Goal: Book appointment/travel/reservation

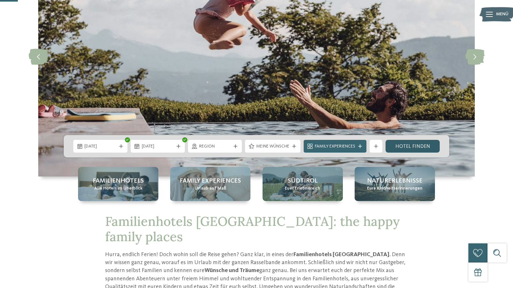
click at [414, 143] on link "Hotel finden" at bounding box center [412, 146] width 54 height 13
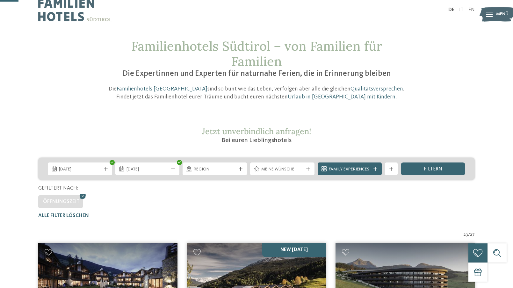
scroll to position [4, 0]
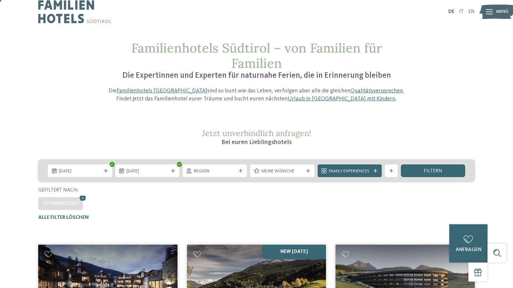
click at [281, 168] on span "Meine Wünsche" at bounding box center [282, 171] width 42 height 6
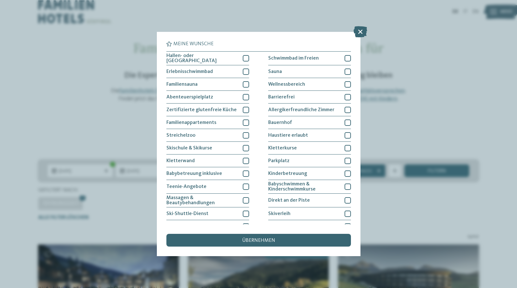
click at [418, 107] on div "Meine Wünsche [GEOGRAPHIC_DATA] Schwimmbad im Freien" at bounding box center [258, 144] width 517 height 288
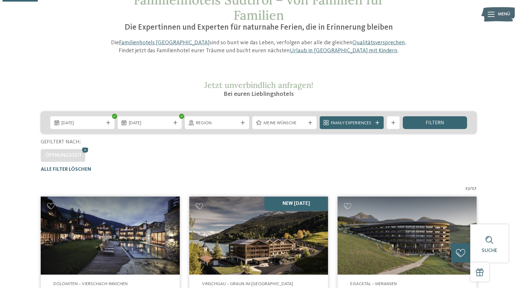
scroll to position [0, 0]
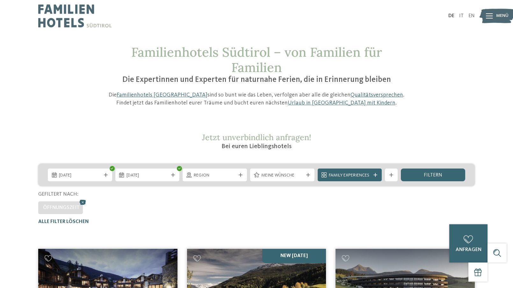
click at [290, 178] on span "Meine Wünsche" at bounding box center [282, 175] width 42 height 6
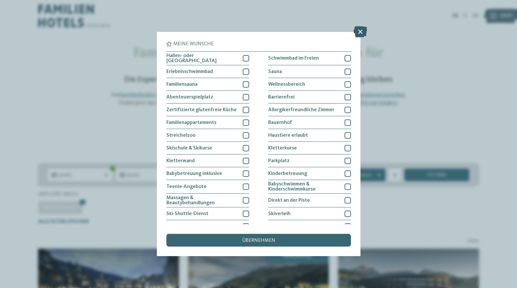
click at [359, 32] on icon at bounding box center [361, 31] width 14 height 11
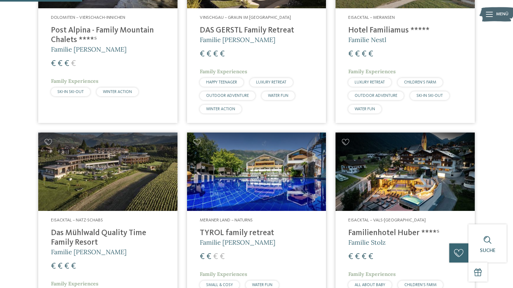
scroll to position [350, 0]
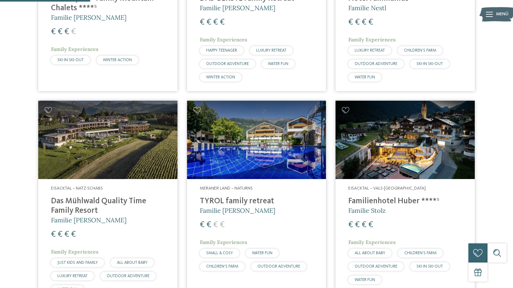
click at [404, 151] on img at bounding box center [404, 140] width 139 height 78
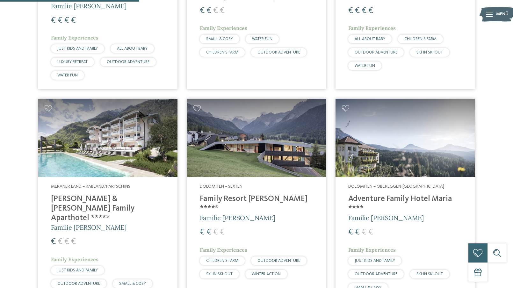
scroll to position [573, 0]
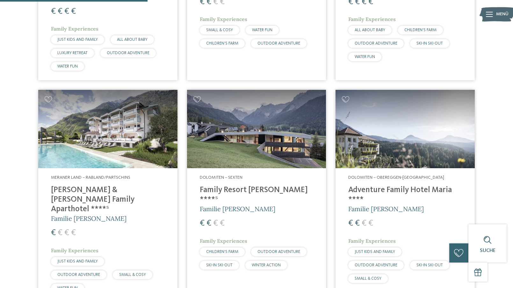
click at [376, 191] on h4 "Adventure Family Hotel Maria ****" at bounding box center [405, 194] width 114 height 19
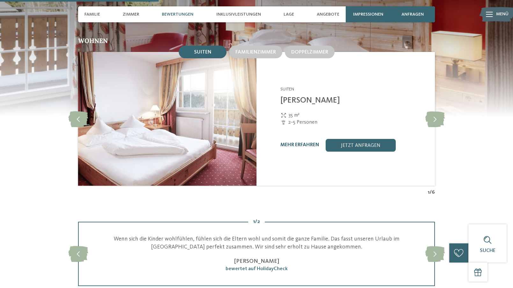
scroll to position [637, 0]
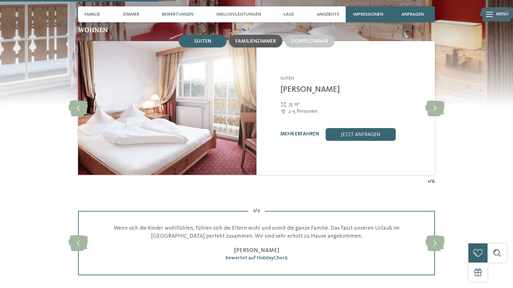
click at [256, 35] on div "Familienzimmer" at bounding box center [255, 41] width 53 height 13
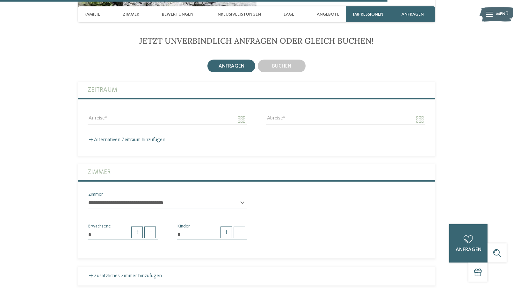
scroll to position [1432, 0]
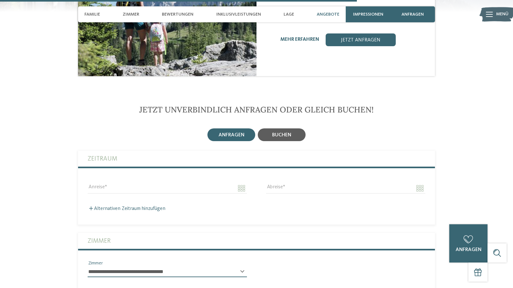
click at [297, 128] on div "buchen" at bounding box center [282, 134] width 48 height 13
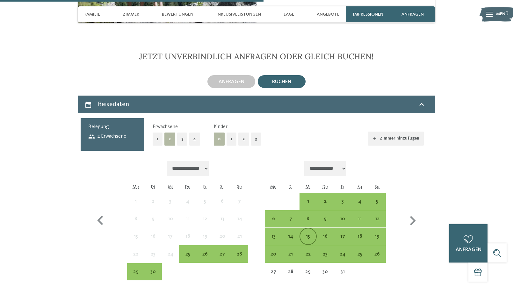
scroll to position [1528, 0]
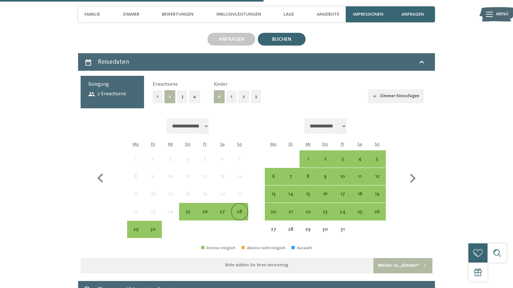
click at [239, 209] on div "28" at bounding box center [239, 217] width 16 height 16
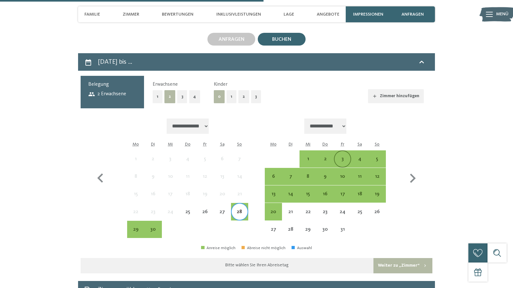
click at [347, 151] on div "3" at bounding box center [342, 159] width 16 height 16
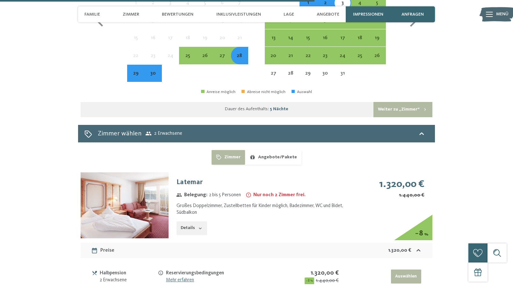
scroll to position [1719, 0]
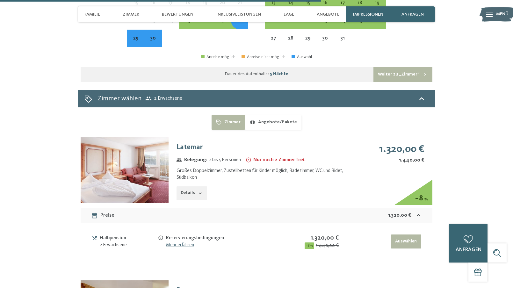
click at [405, 234] on button "Auswählen" at bounding box center [406, 241] width 30 height 14
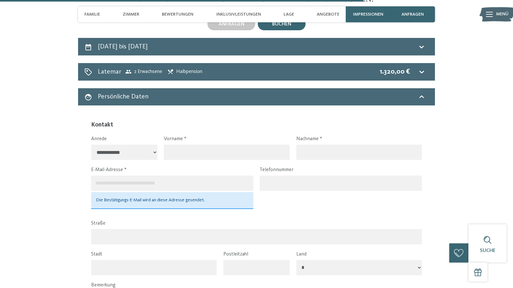
scroll to position [1510, 0]
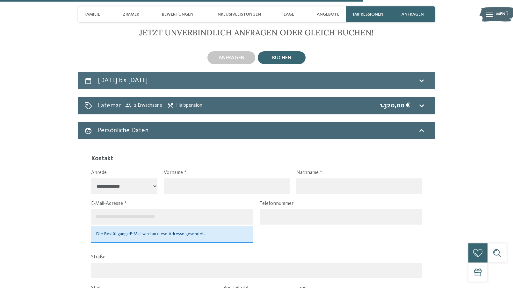
click at [428, 76] on div "28. September bis 3. Oktober 2025" at bounding box center [256, 80] width 344 height 9
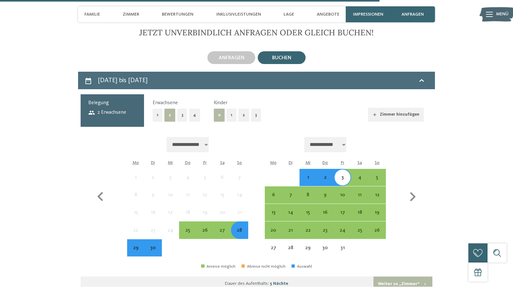
scroll to position [1573, 0]
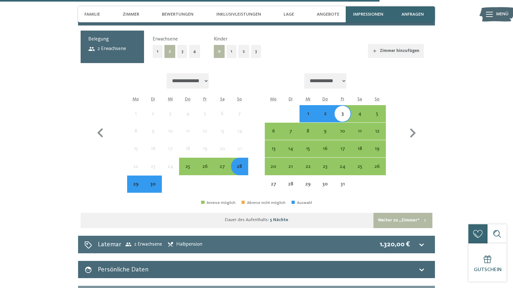
click at [414, 240] on div "Latemar 2 Erwachsene Halbpension 1.320,00 €" at bounding box center [256, 244] width 344 height 9
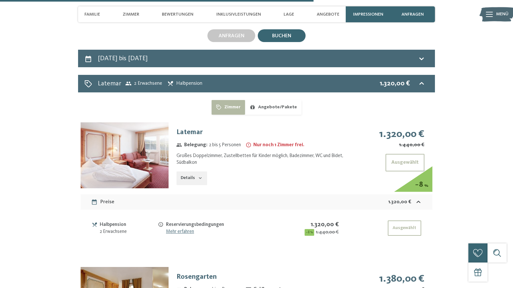
scroll to position [1510, 0]
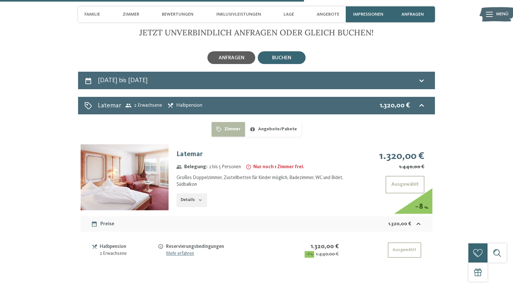
click at [232, 55] on span "anfragen" at bounding box center [231, 57] width 26 height 5
